Goal: Check status: Check status

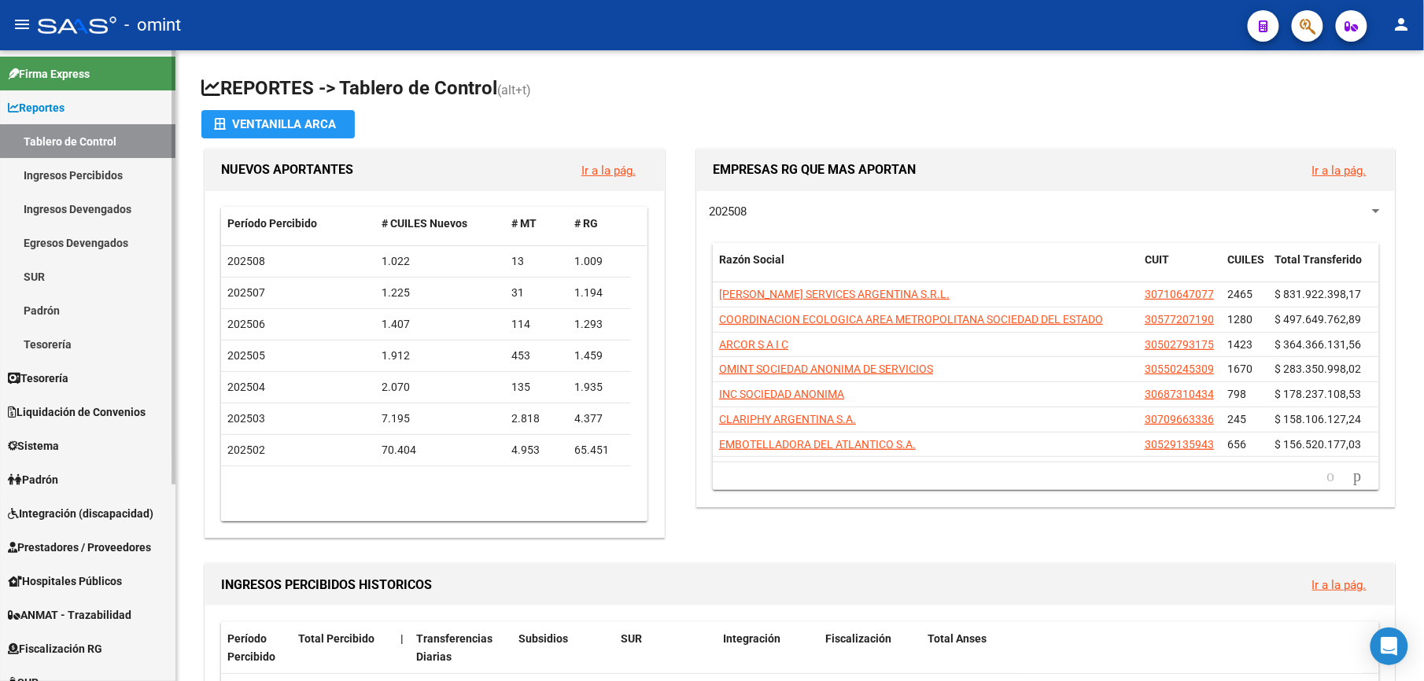
click at [82, 237] on link "Egresos Devengados" at bounding box center [87, 243] width 175 height 34
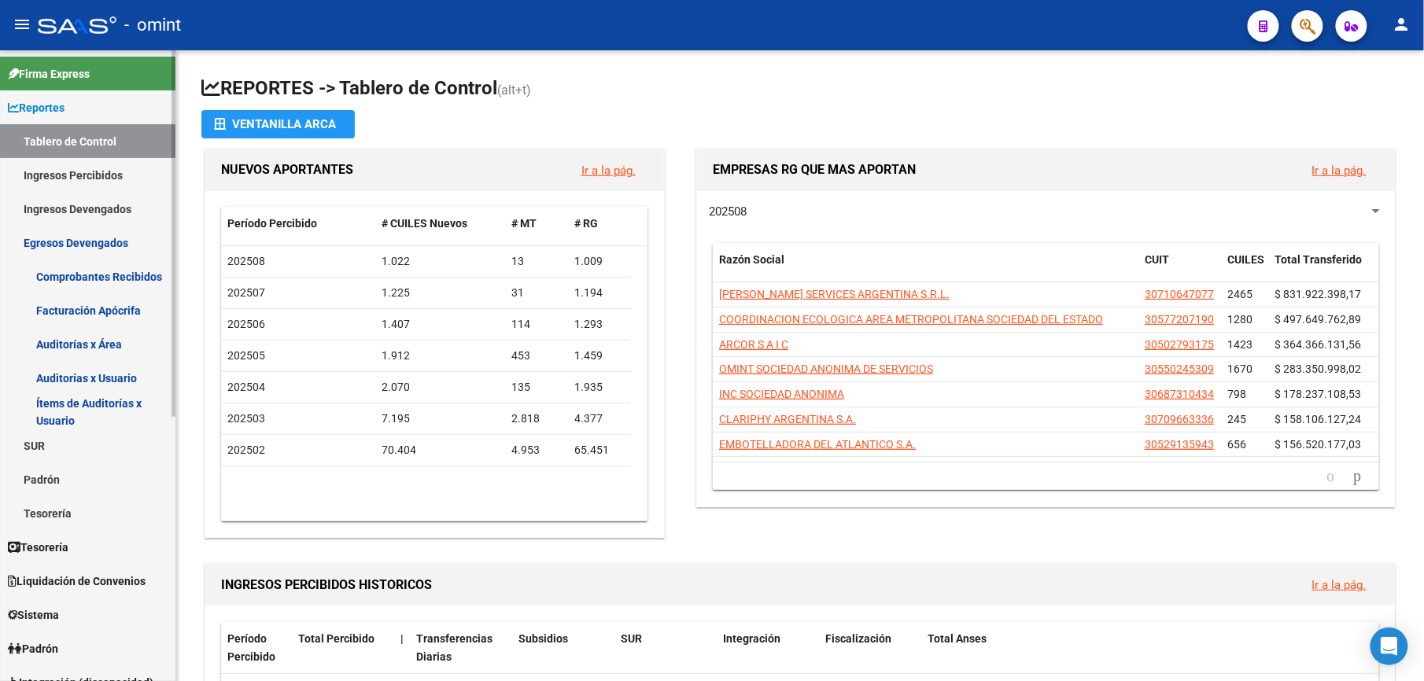
click at [86, 214] on link "Ingresos Devengados" at bounding box center [87, 209] width 175 height 34
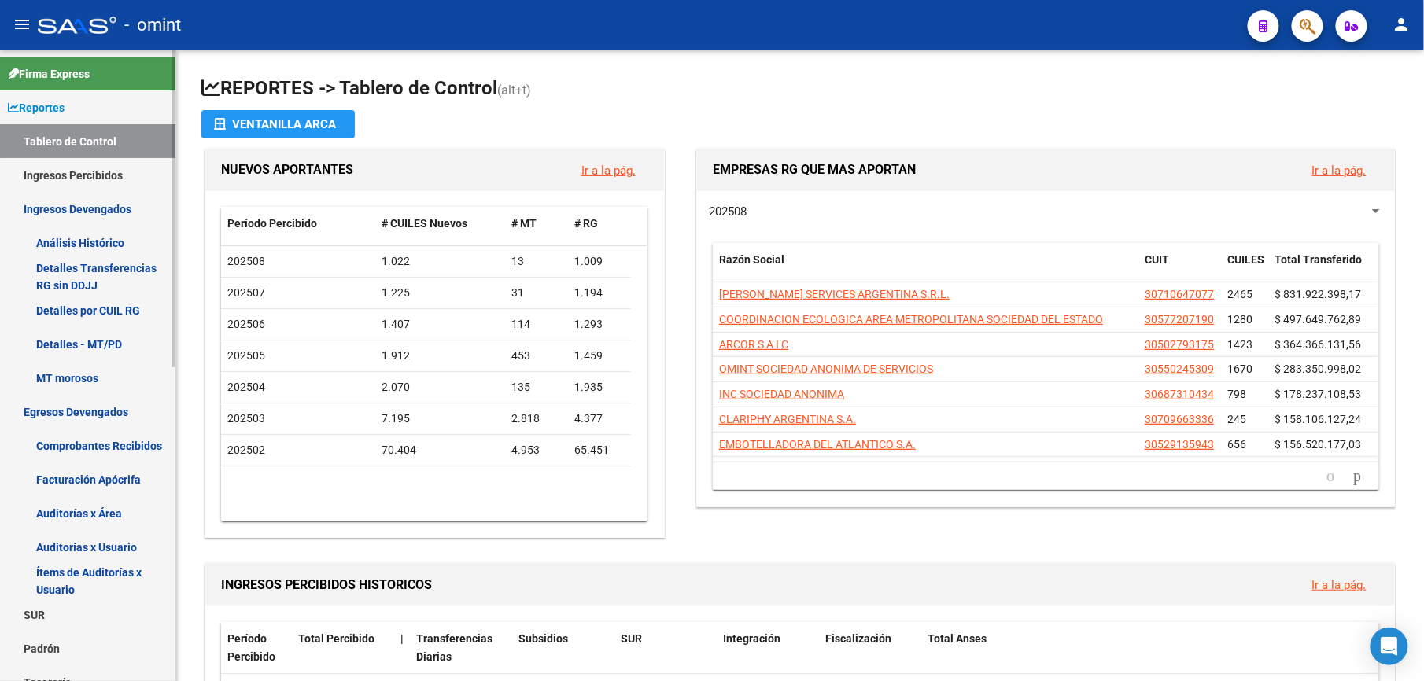
click at [76, 310] on link "Detalles por CUIL RG" at bounding box center [87, 310] width 175 height 34
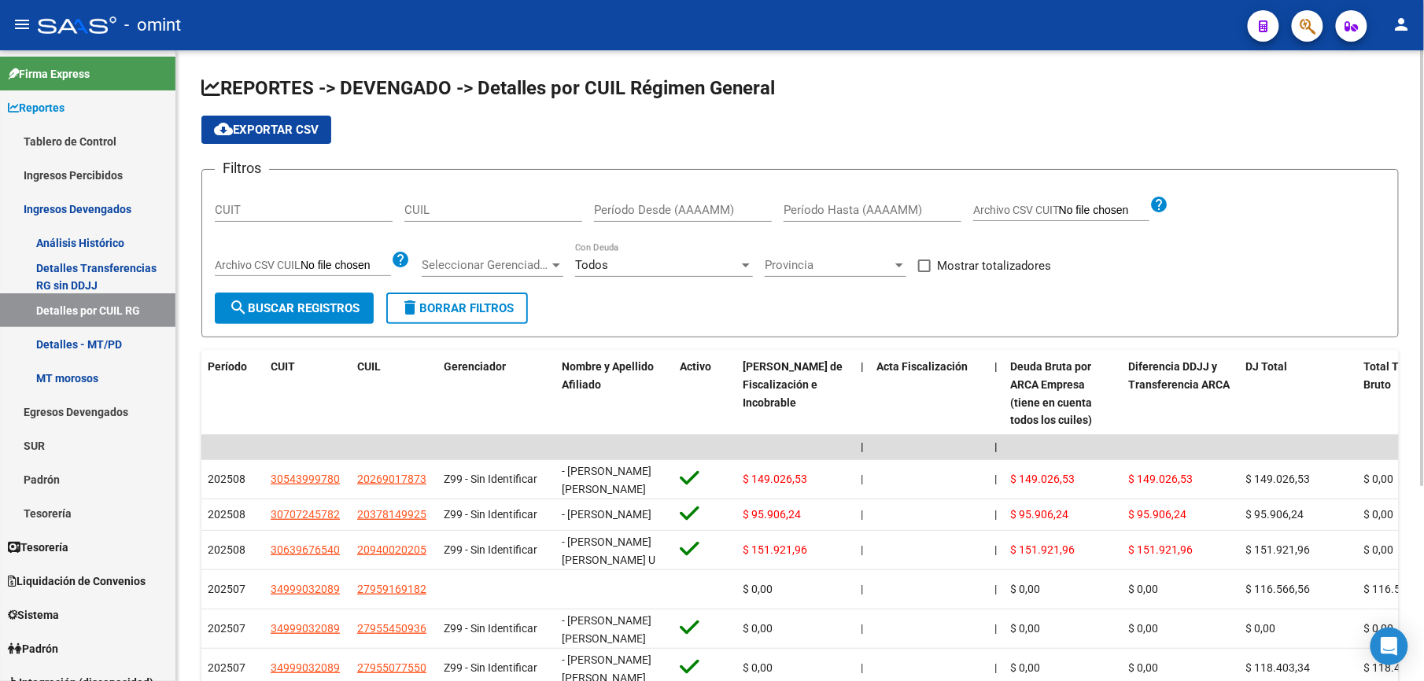
click at [447, 206] on input "CUIL" at bounding box center [493, 210] width 178 height 14
paste input "20-40997354-0"
type input "20-40997354-0"
click at [256, 307] on span "search Buscar Registros" at bounding box center [294, 308] width 131 height 14
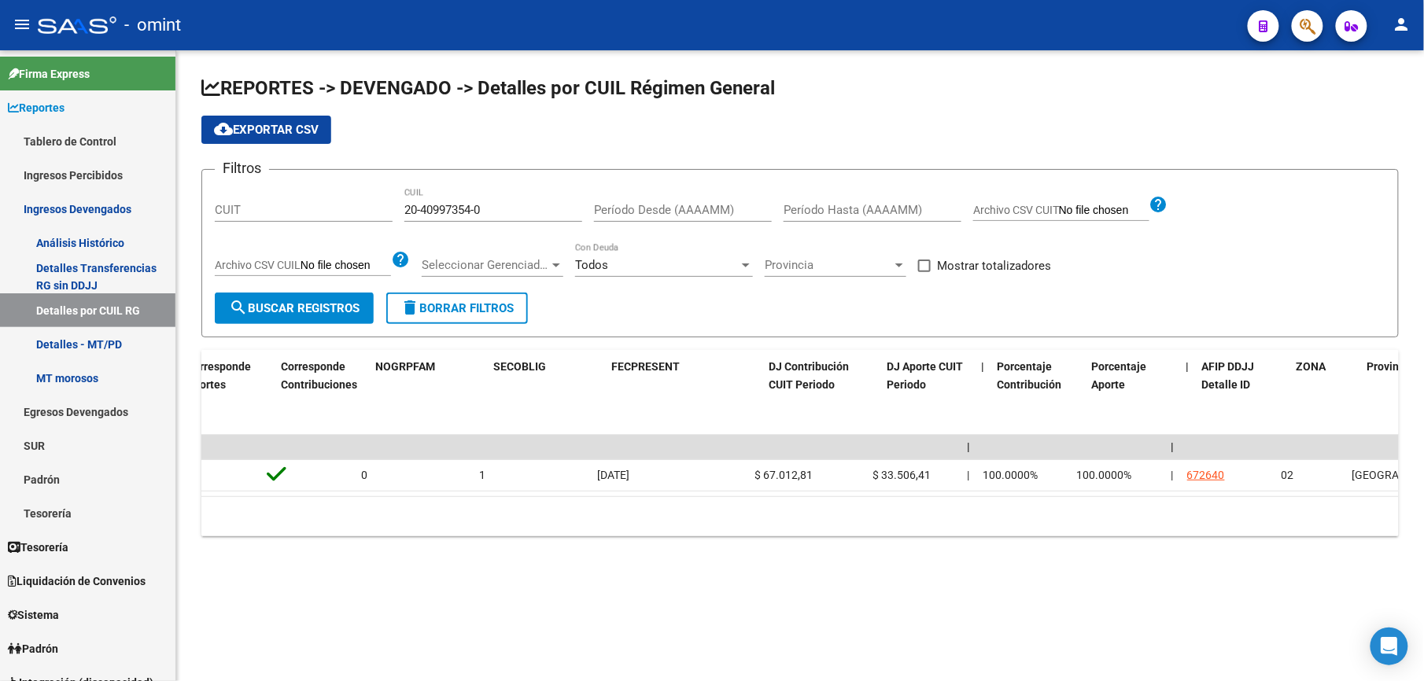
scroll to position [0, 3830]
